Goal: Task Accomplishment & Management: Manage account settings

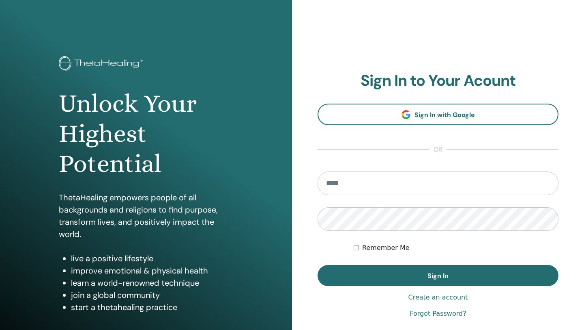
click at [361, 177] on input "email" at bounding box center [438, 183] width 241 height 24
type input "**********"
click at [318, 265] on button "Sign In" at bounding box center [438, 275] width 241 height 21
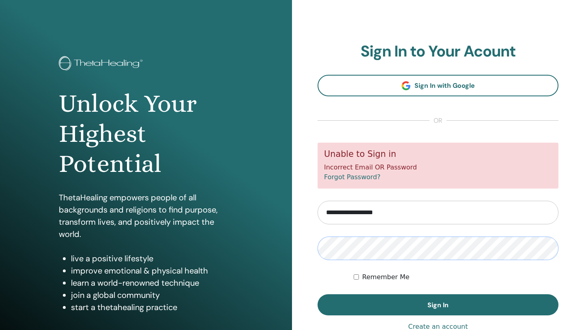
click at [318, 294] on button "Sign In" at bounding box center [438, 304] width 241 height 21
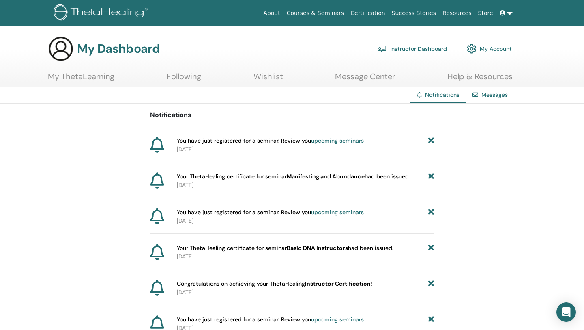
click at [190, 79] on link "Following" at bounding box center [184, 79] width 34 height 16
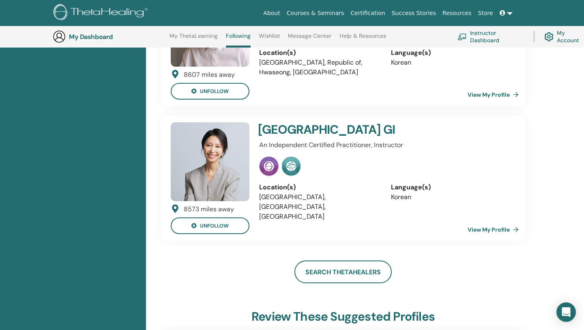
scroll to position [313, 0]
click at [213, 218] on button "unfollow" at bounding box center [210, 226] width 79 height 17
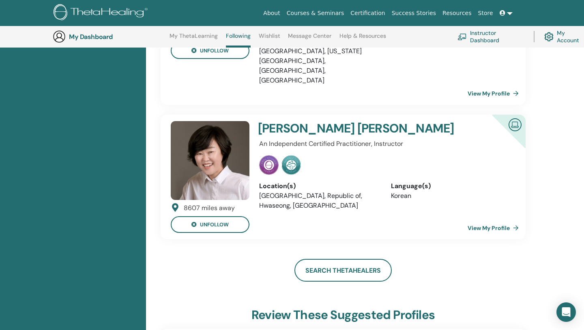
scroll to position [175, 0]
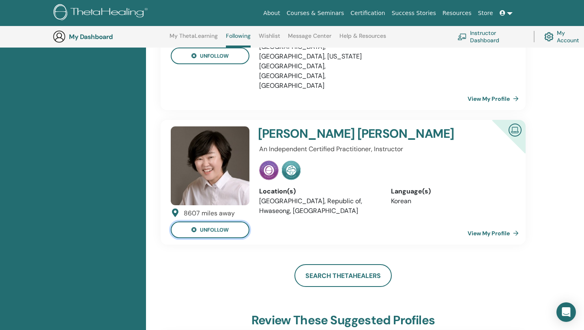
click at [213, 221] on button "unfollow" at bounding box center [210, 229] width 79 height 17
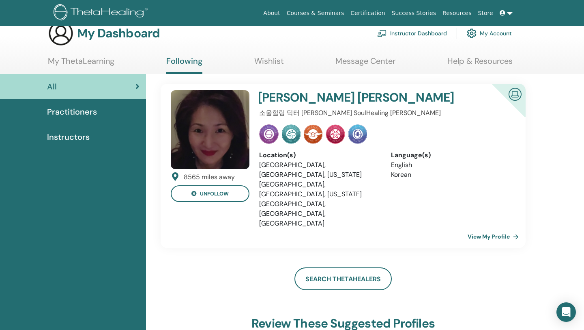
scroll to position [0, 0]
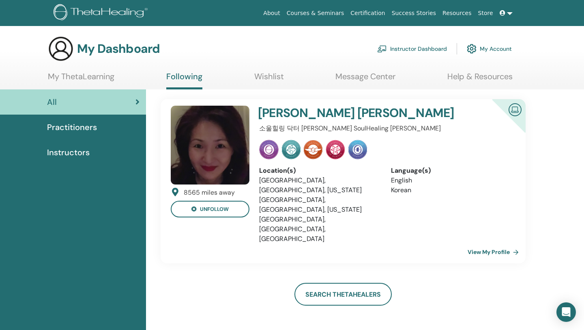
click at [485, 244] on link "View My Profile" at bounding box center [495, 252] width 54 height 16
